Goal: Task Accomplishment & Management: Manage account settings

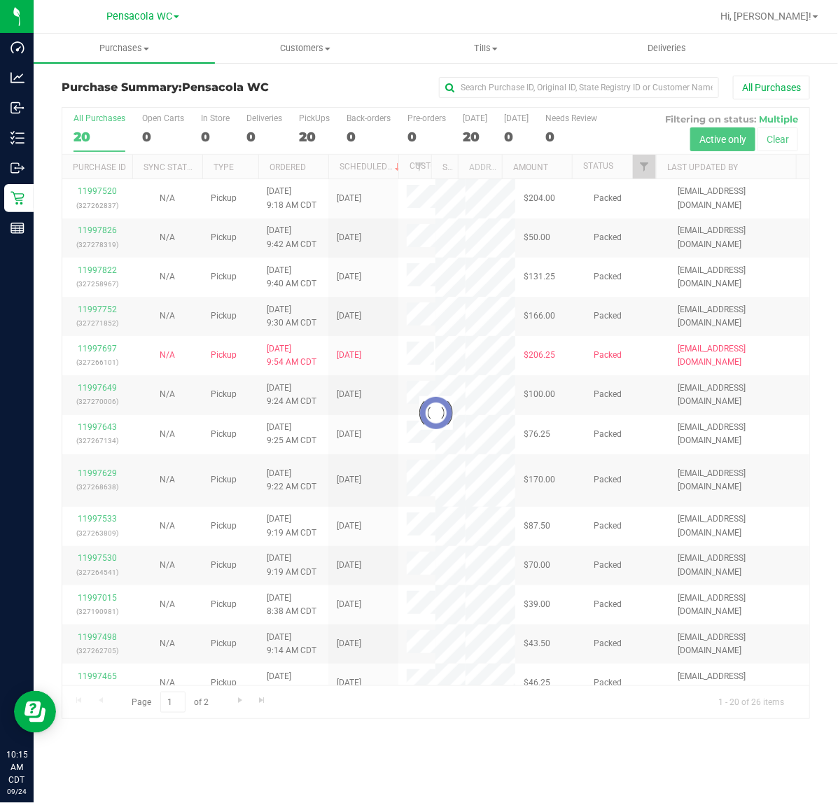
click at [648, 172] on div at bounding box center [435, 413] width 747 height 611
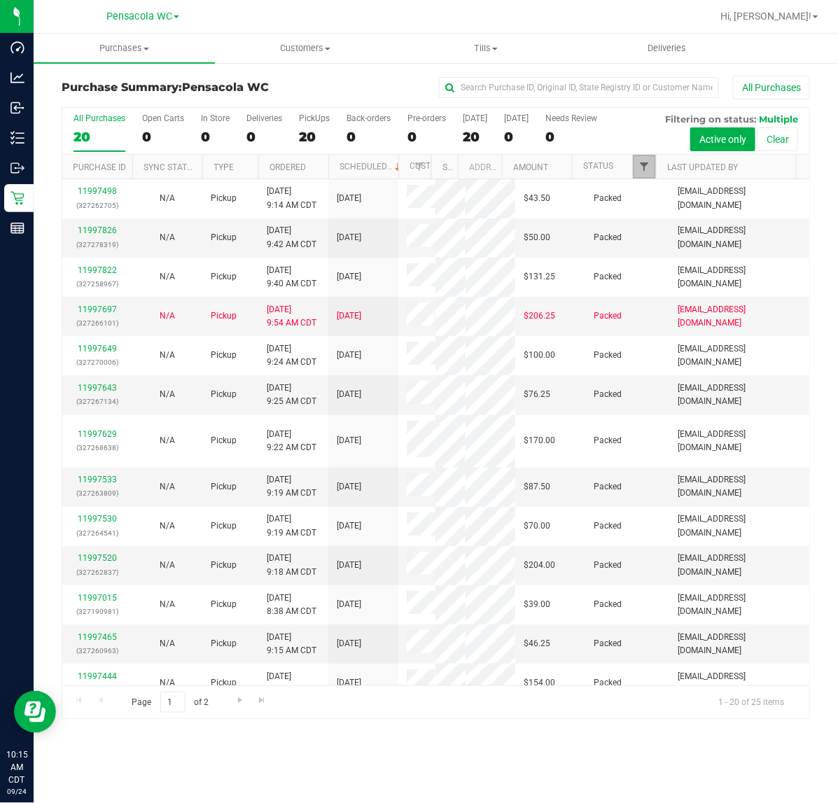
click at [639, 167] on span "Filter" at bounding box center [644, 166] width 11 height 11
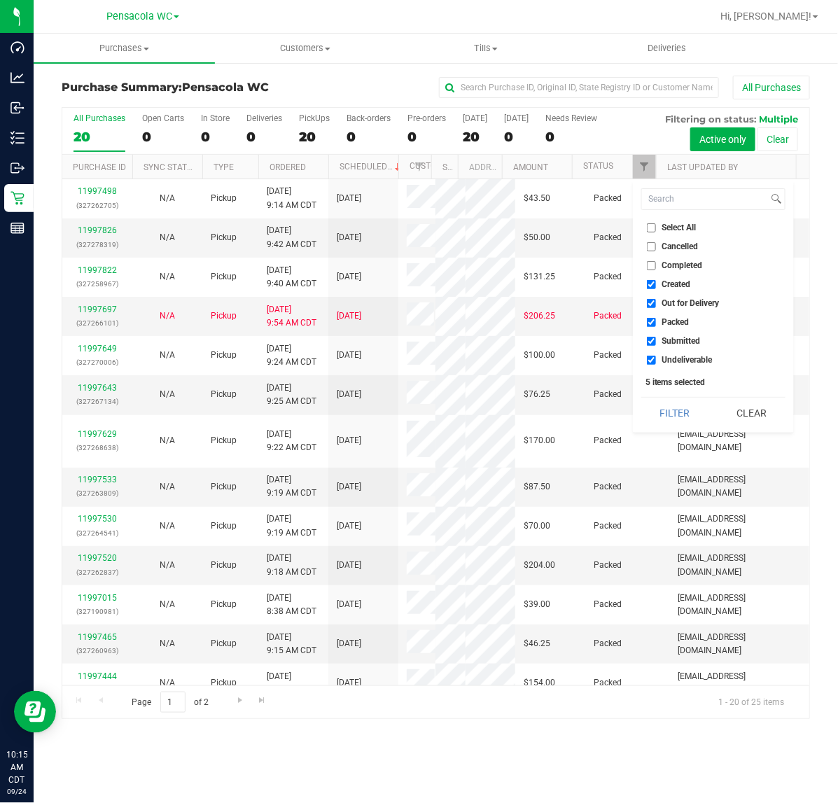
click at [680, 232] on span "Select All" at bounding box center [679, 227] width 34 height 8
click at [656, 232] on input "Select All" at bounding box center [651, 227] width 9 height 9
checkbox input "true"
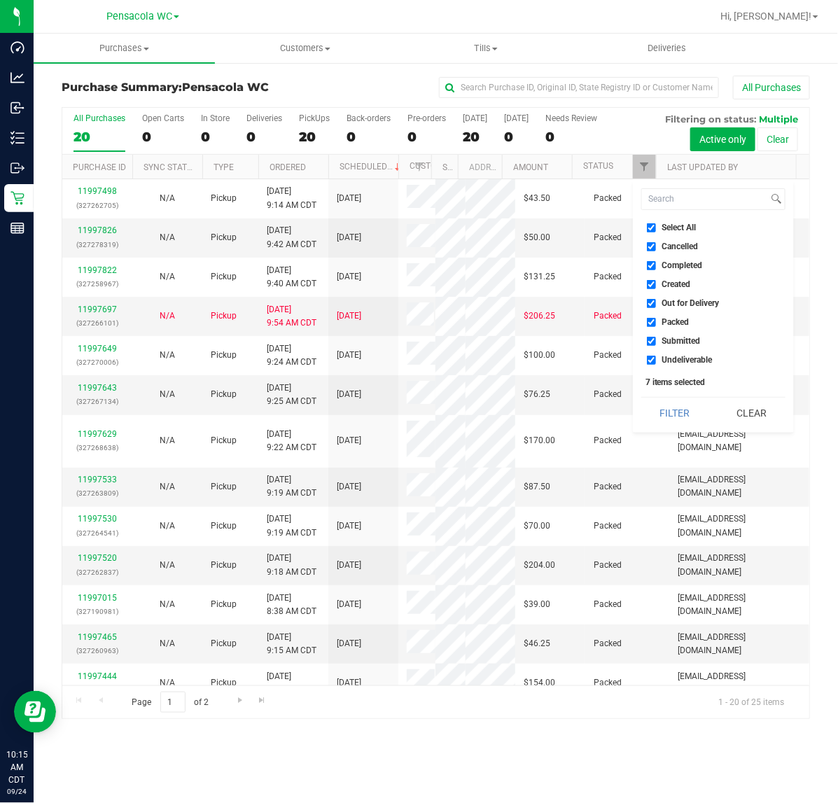
click at [674, 230] on span "Select All" at bounding box center [679, 227] width 34 height 8
click at [656, 230] on input "Select All" at bounding box center [651, 227] width 9 height 9
checkbox input "false"
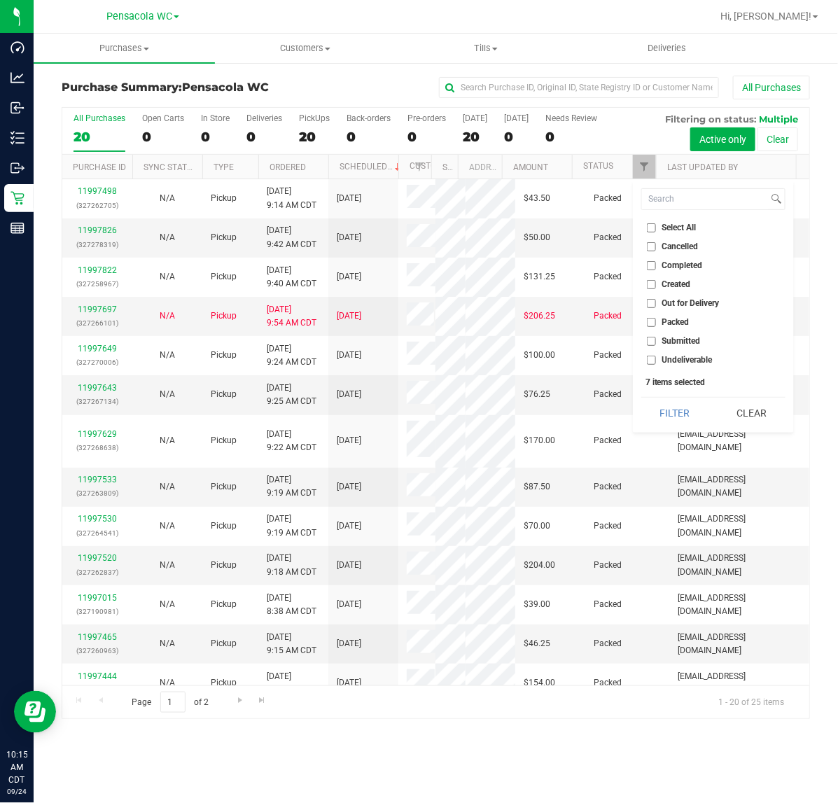
checkbox input "false"
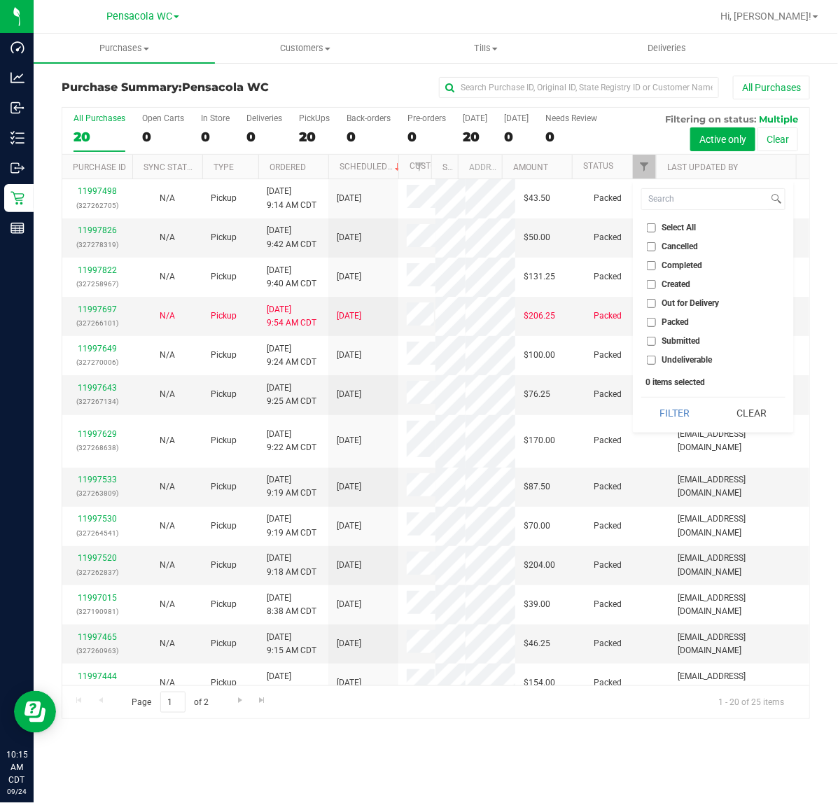
click at [686, 340] on span "Submitted" at bounding box center [681, 341] width 39 height 8
click at [656, 340] on input "Submitted" at bounding box center [651, 341] width 9 height 9
checkbox input "true"
click at [673, 411] on button "Filter" at bounding box center [674, 413] width 67 height 31
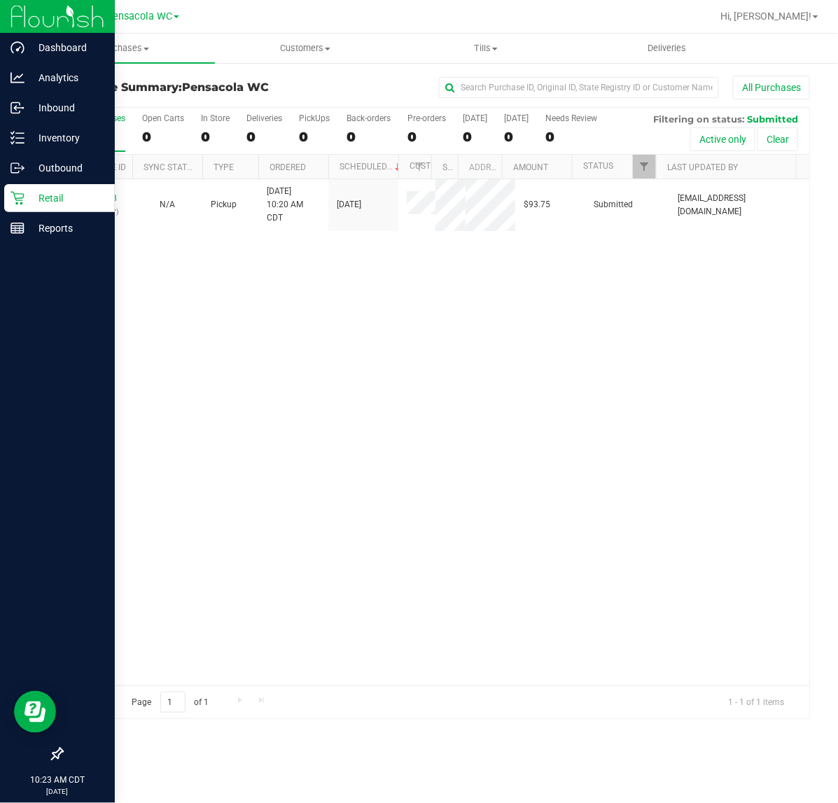
click at [82, 197] on link "11998078" at bounding box center [97, 198] width 39 height 10
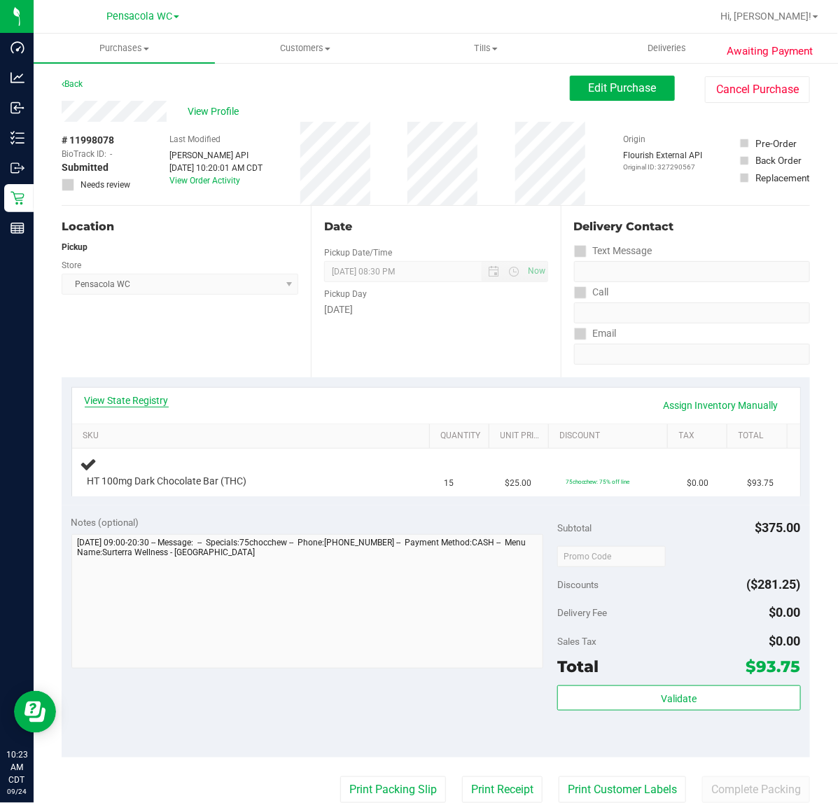
click at [155, 400] on link "View State Registry" at bounding box center [127, 401] width 84 height 14
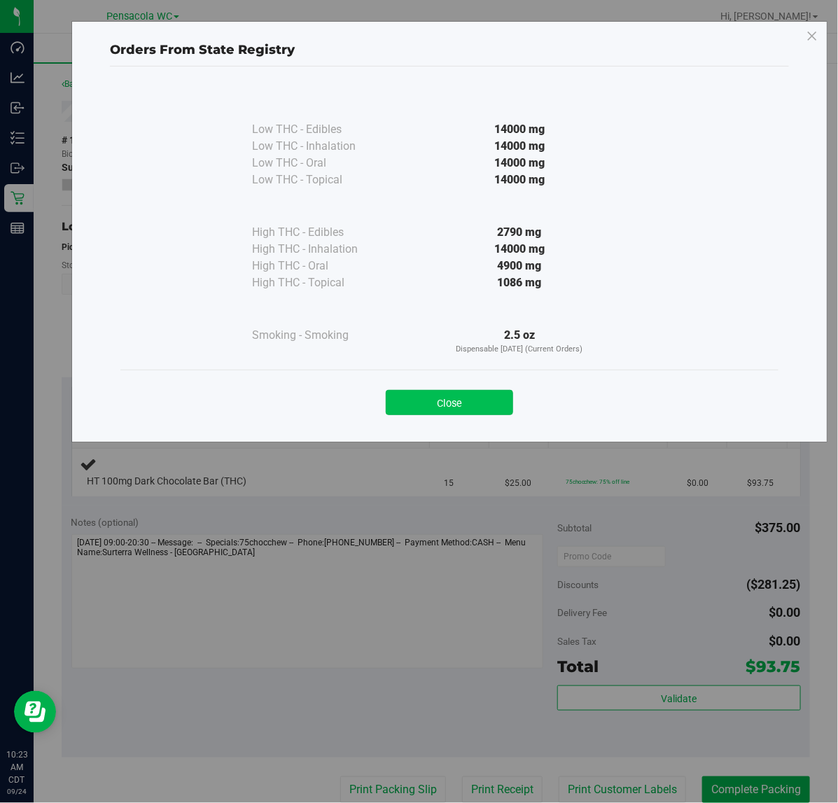
click at [480, 396] on button "Close" at bounding box center [449, 402] width 127 height 25
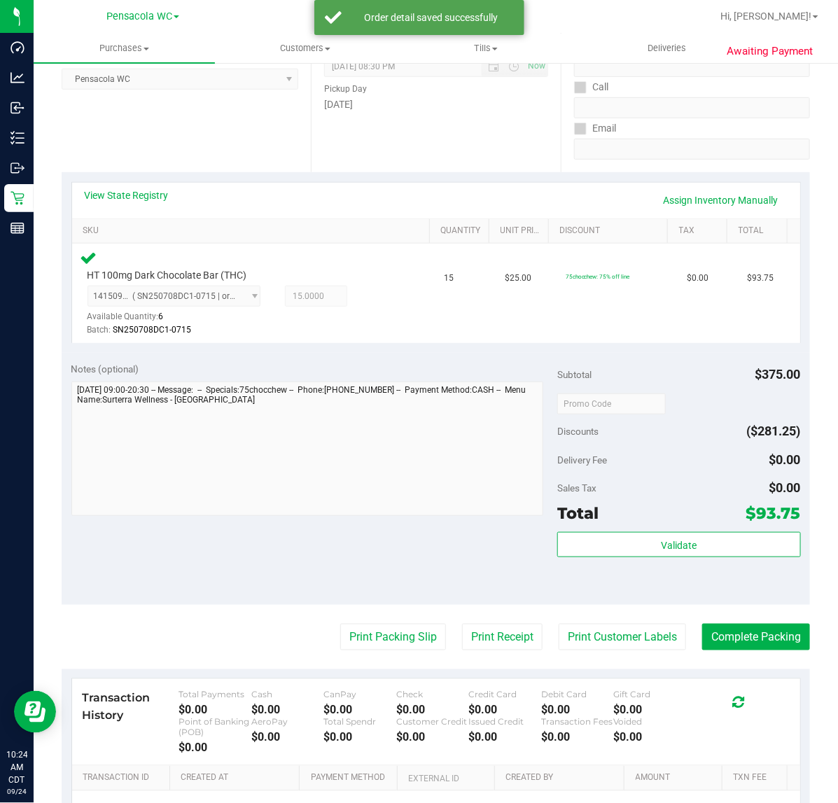
scroll to position [208, 0]
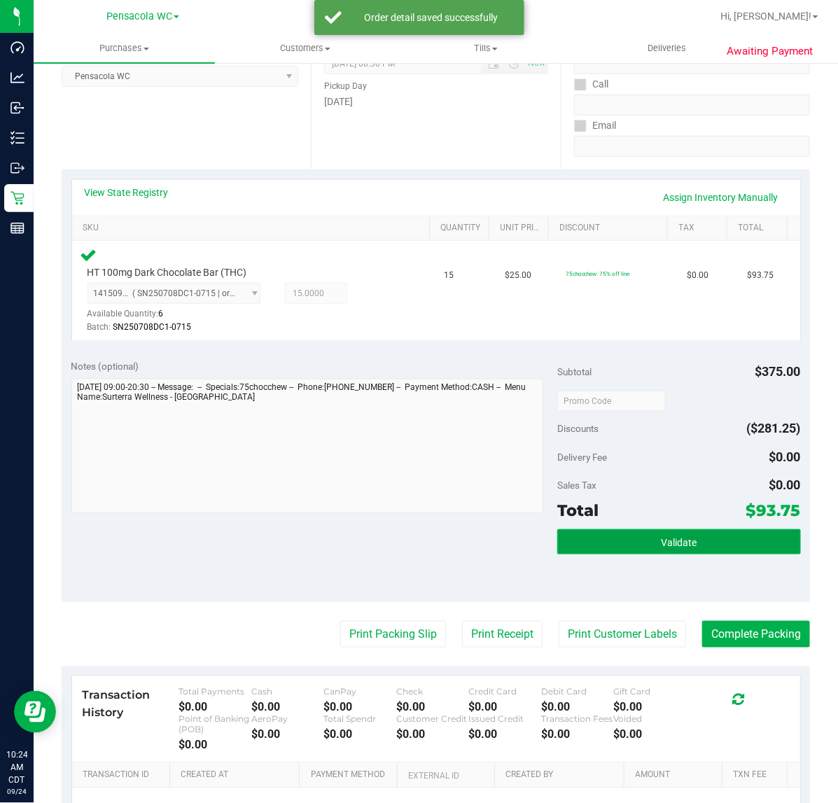
click at [672, 546] on span "Validate" at bounding box center [679, 542] width 36 height 11
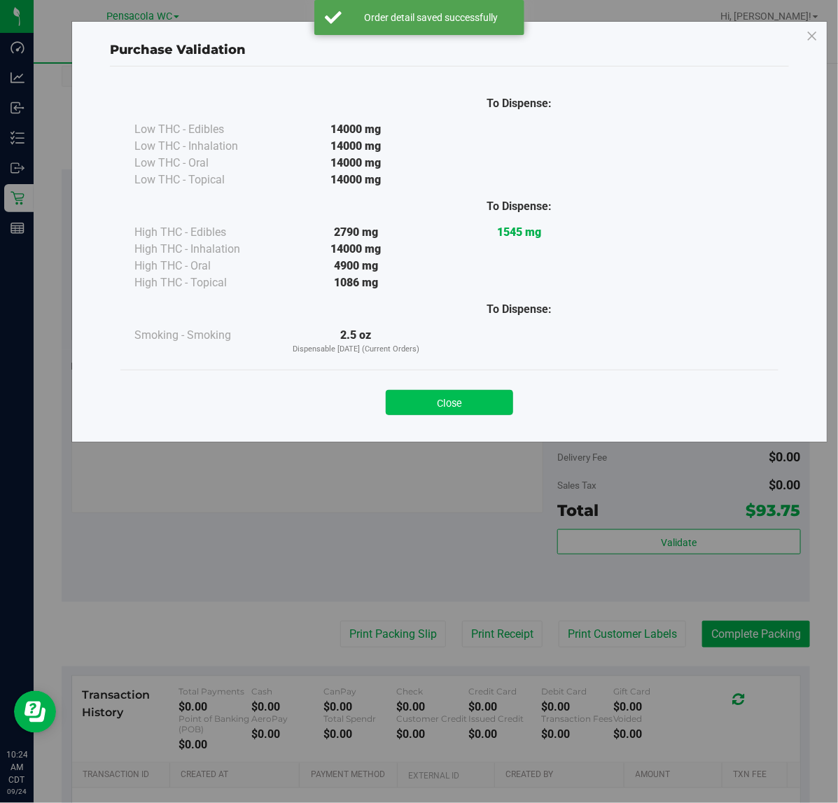
click at [457, 392] on button "Close" at bounding box center [449, 402] width 127 height 25
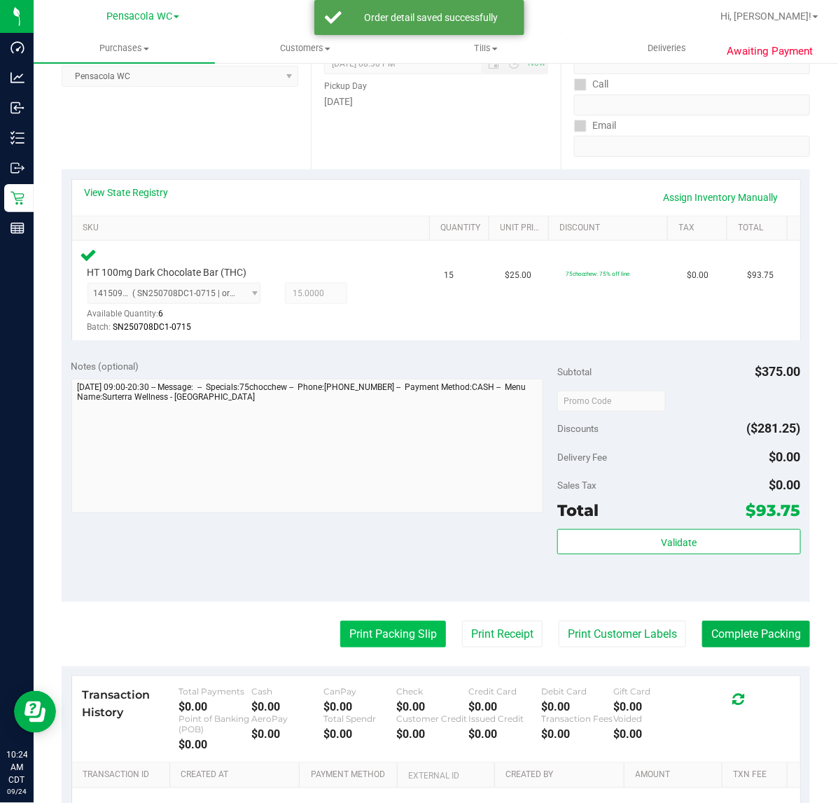
click at [352, 634] on button "Print Packing Slip" at bounding box center [393, 634] width 106 height 27
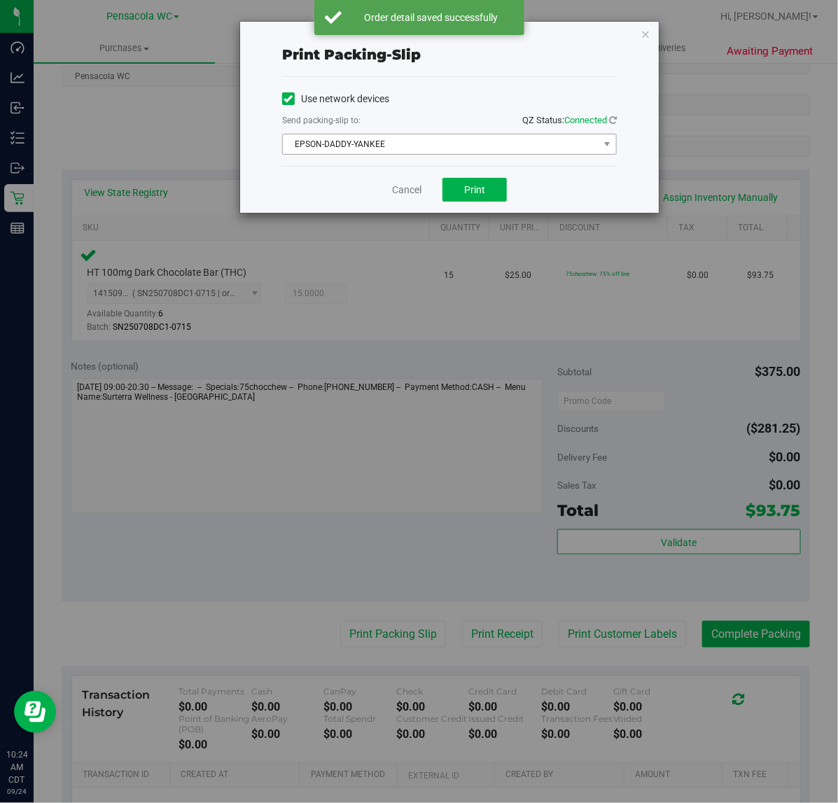
click at [491, 139] on span "EPSON-DADDY-YANKEE" at bounding box center [441, 144] width 316 height 20
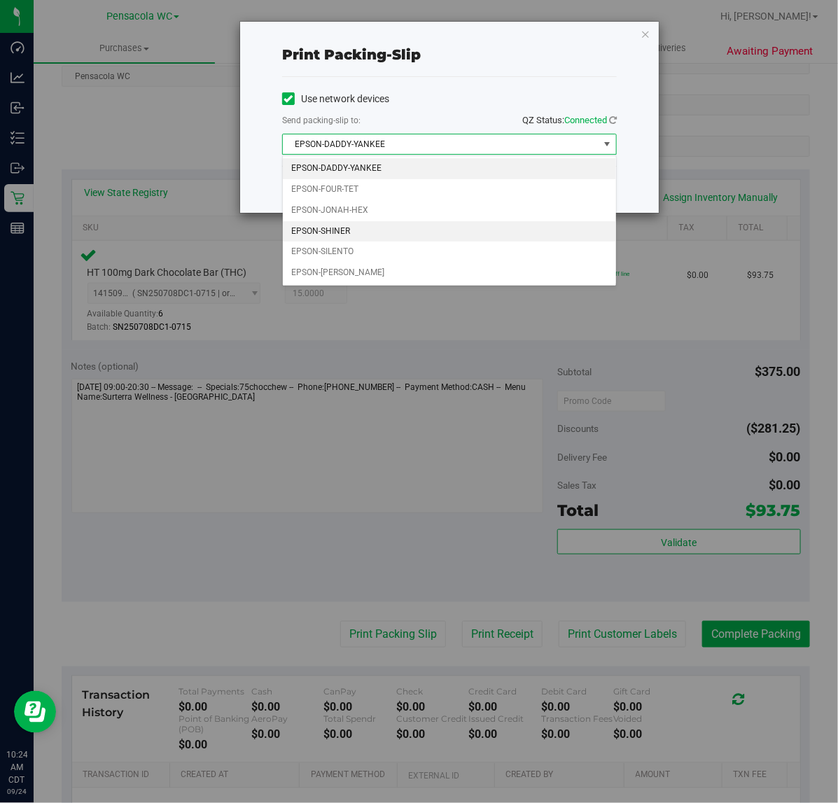
click at [387, 223] on li "EPSON-SHINER" at bounding box center [449, 231] width 333 height 21
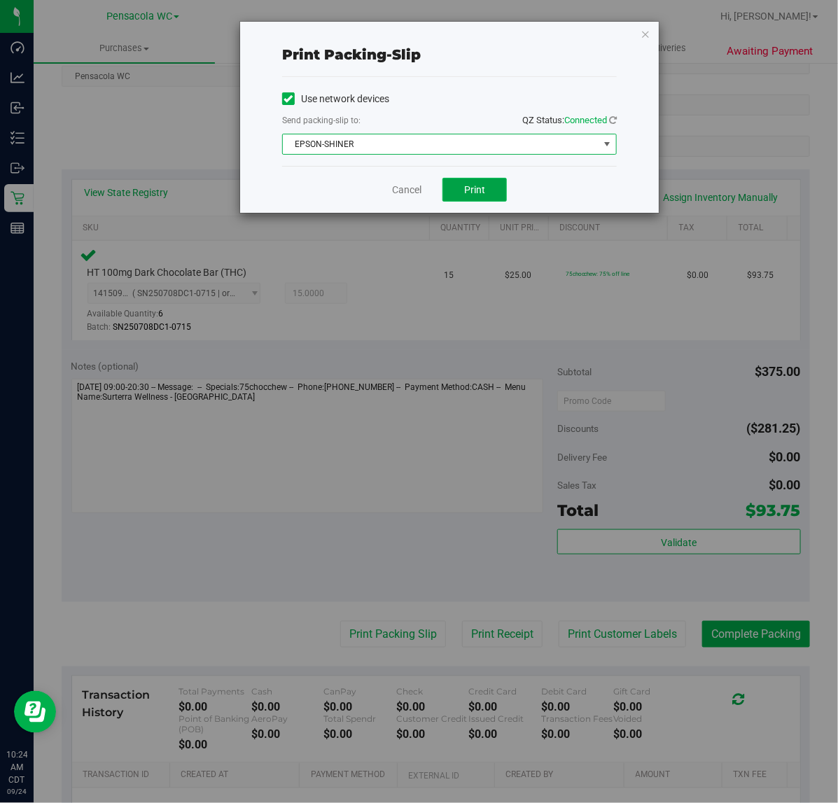
click at [483, 186] on span "Print" at bounding box center [474, 189] width 21 height 11
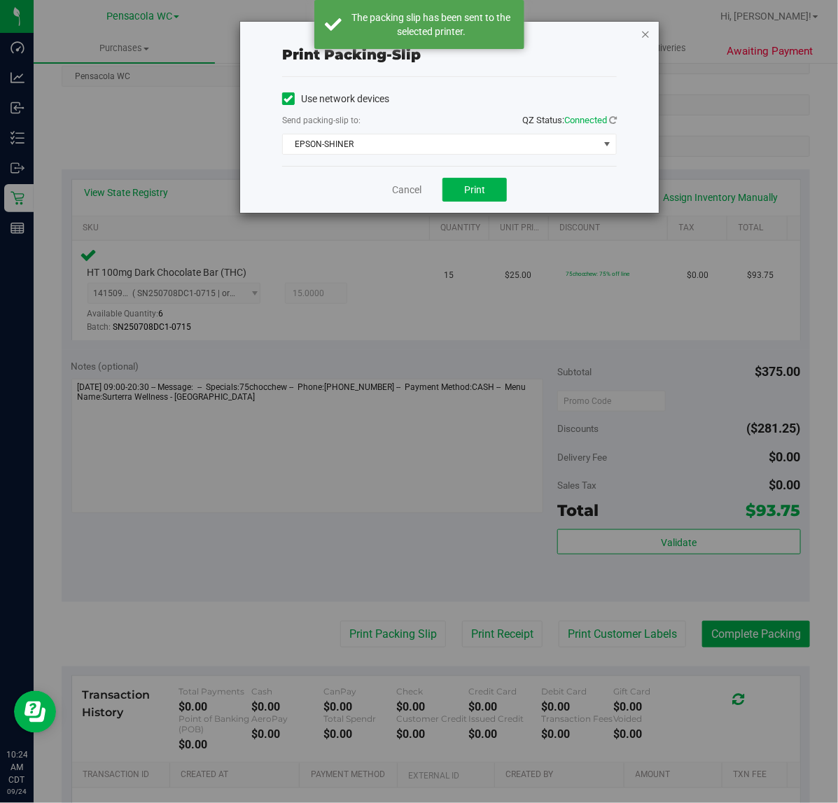
click at [646, 30] on icon "button" at bounding box center [646, 33] width 10 height 17
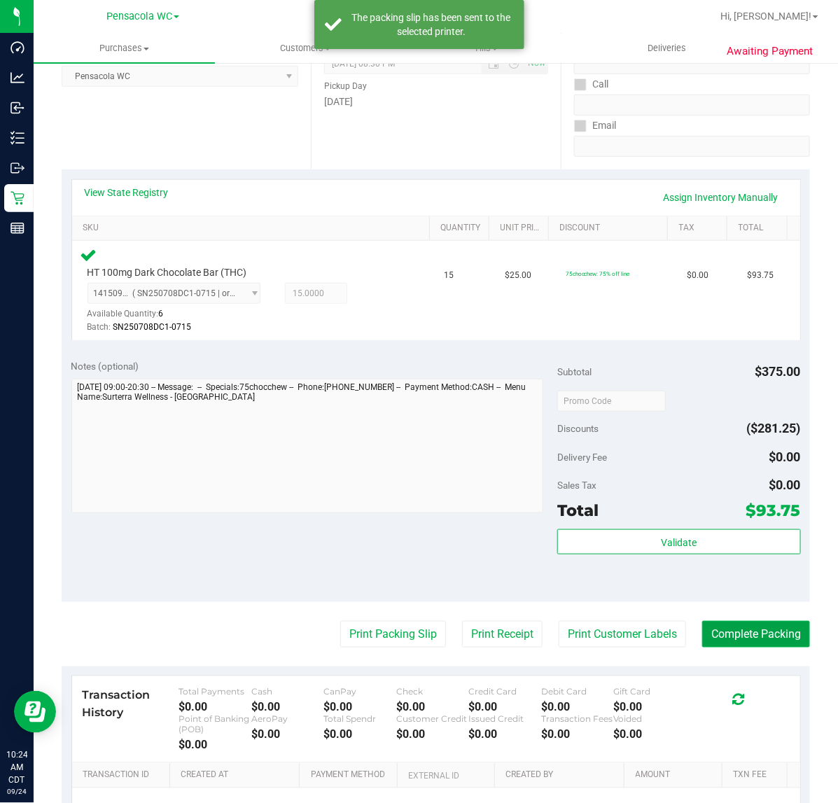
click at [761, 634] on button "Complete Packing" at bounding box center [756, 634] width 108 height 27
